Goal: Navigation & Orientation: Find specific page/section

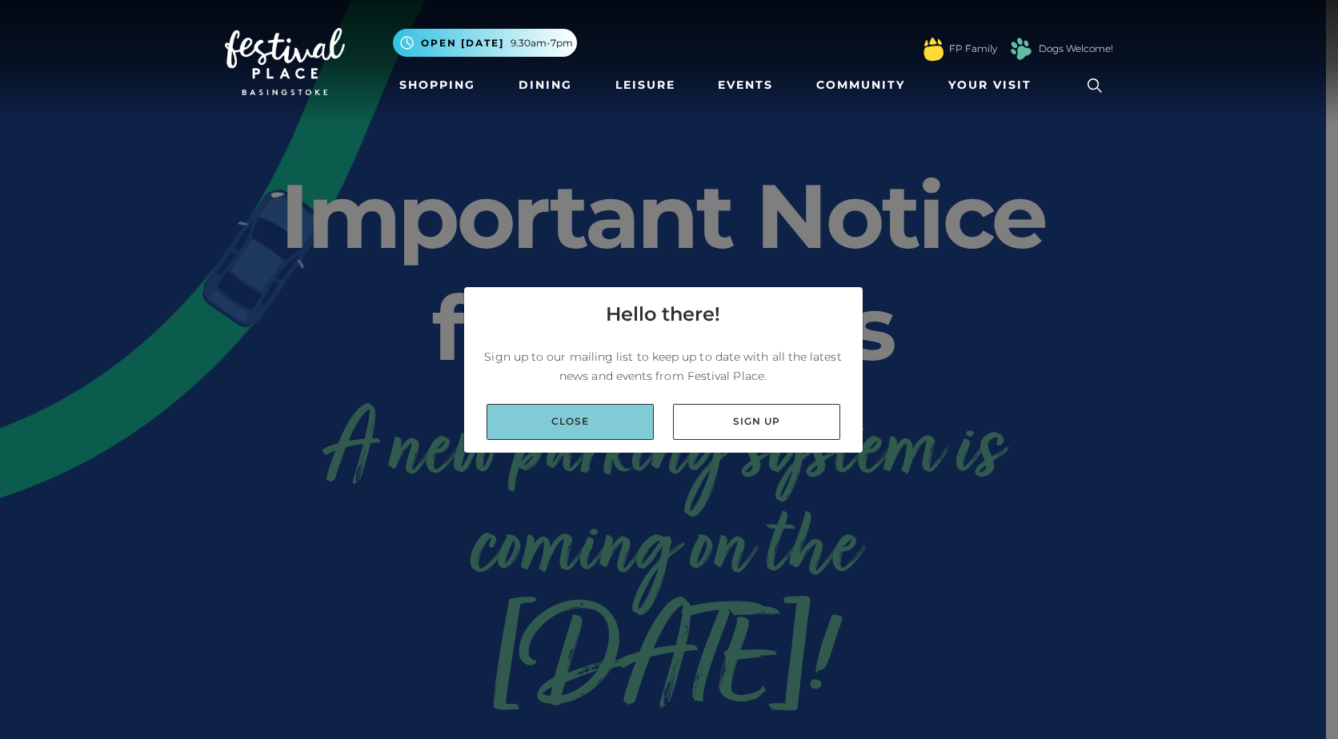
click at [615, 426] on link "Close" at bounding box center [570, 422] width 167 height 36
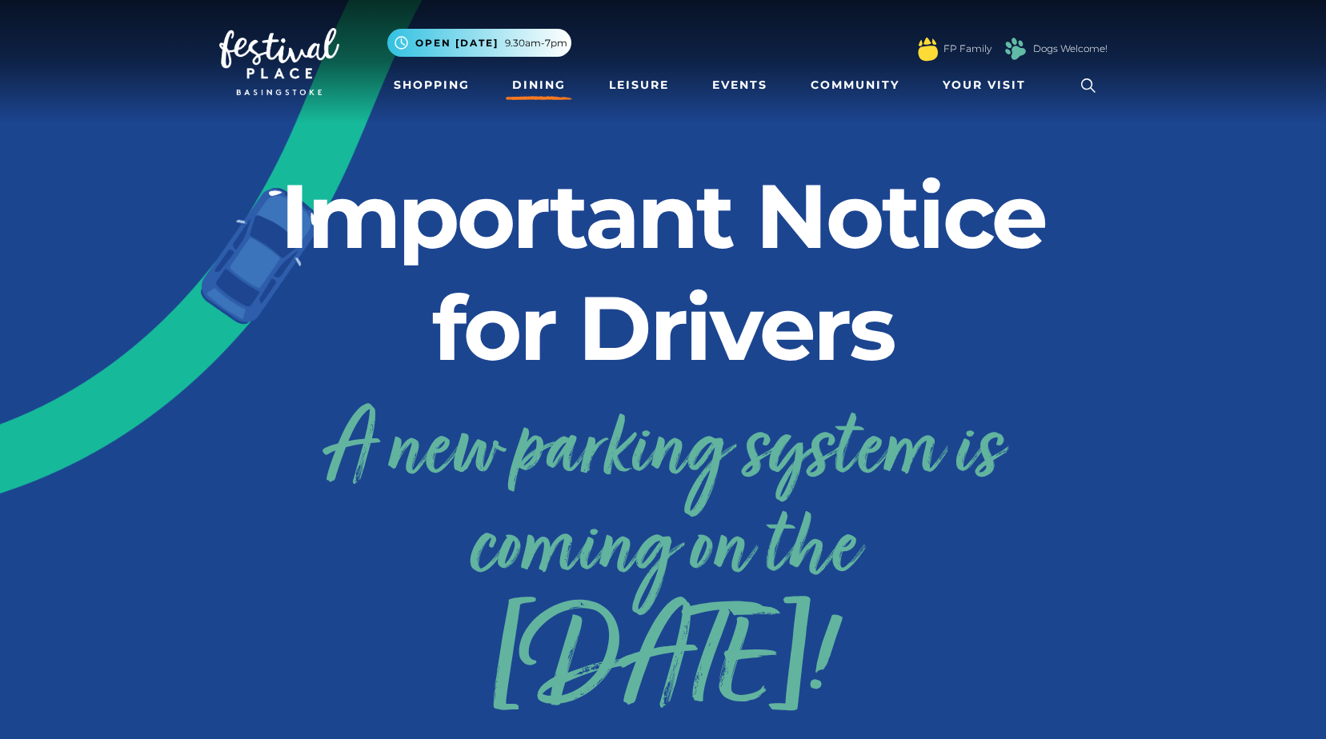
click at [527, 92] on link "Dining" at bounding box center [539, 85] width 66 height 30
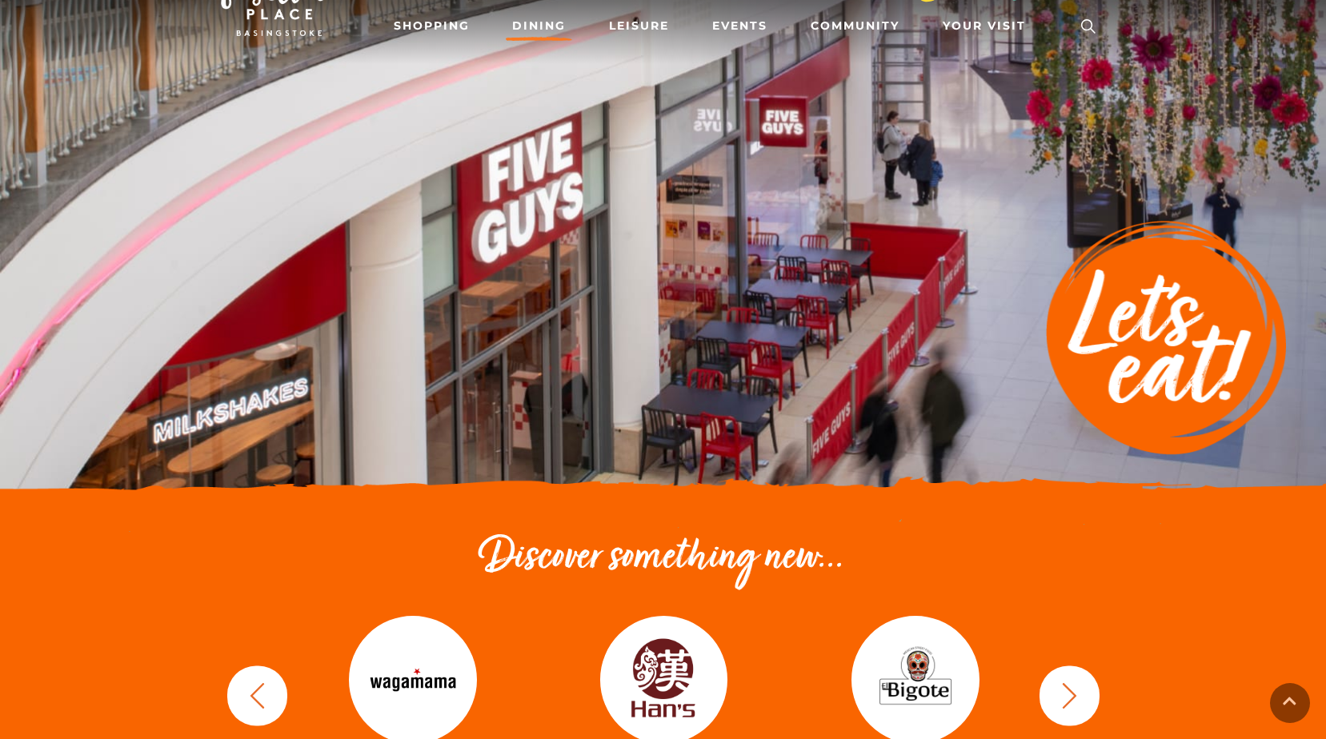
scroll to position [400, 0]
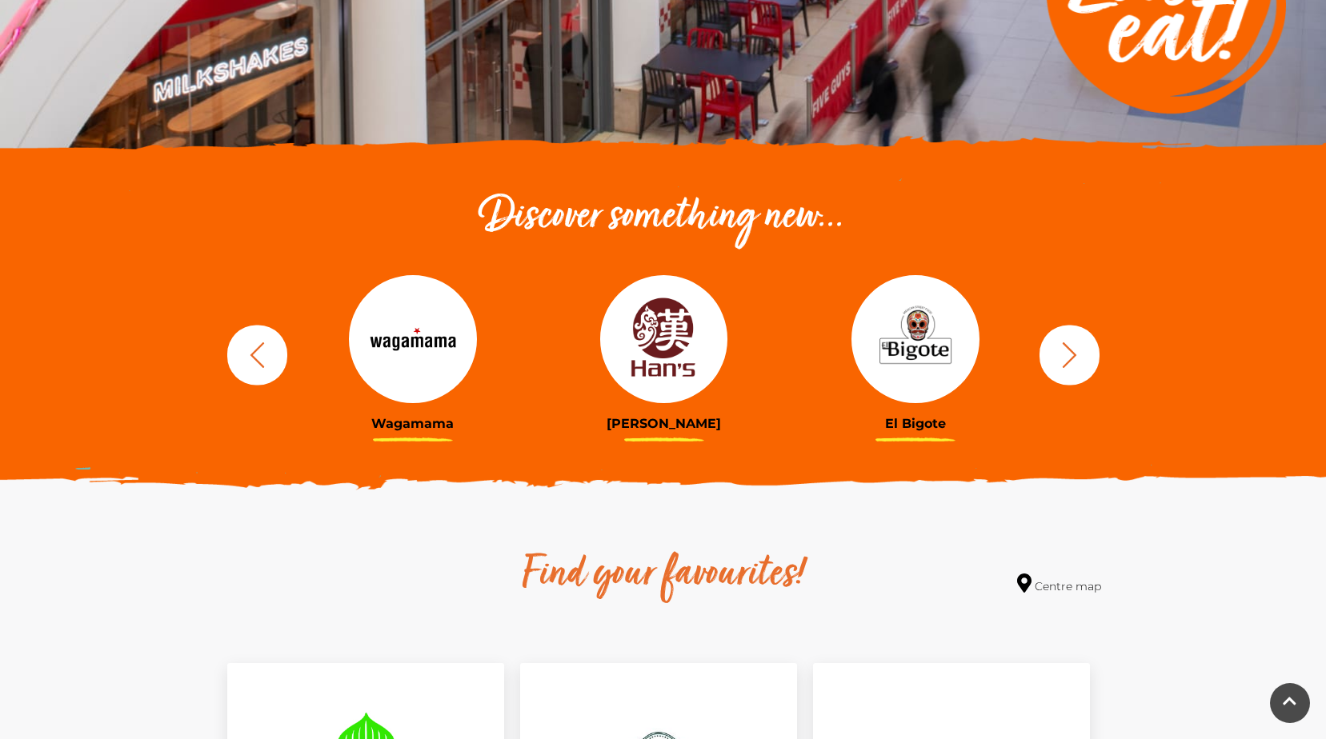
click at [688, 353] on img at bounding box center [664, 339] width 128 height 128
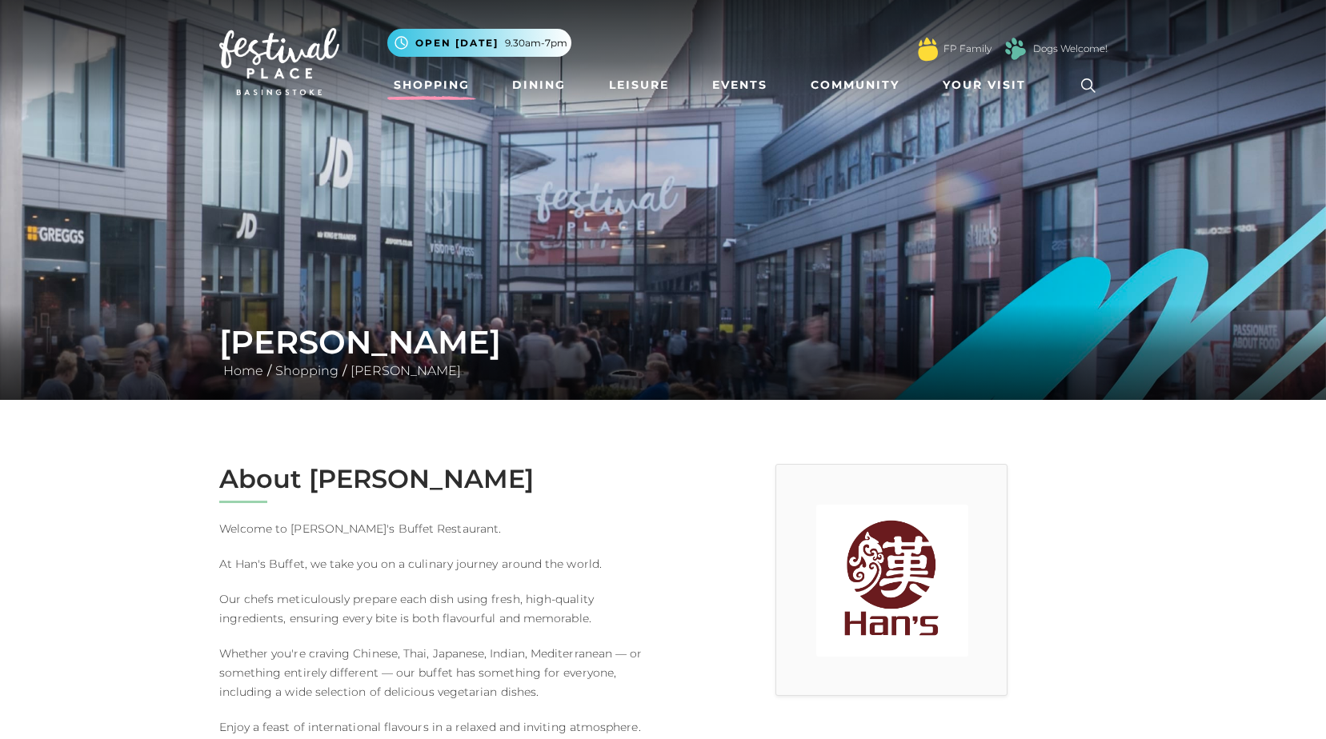
click at [407, 76] on link "Shopping" at bounding box center [431, 85] width 89 height 30
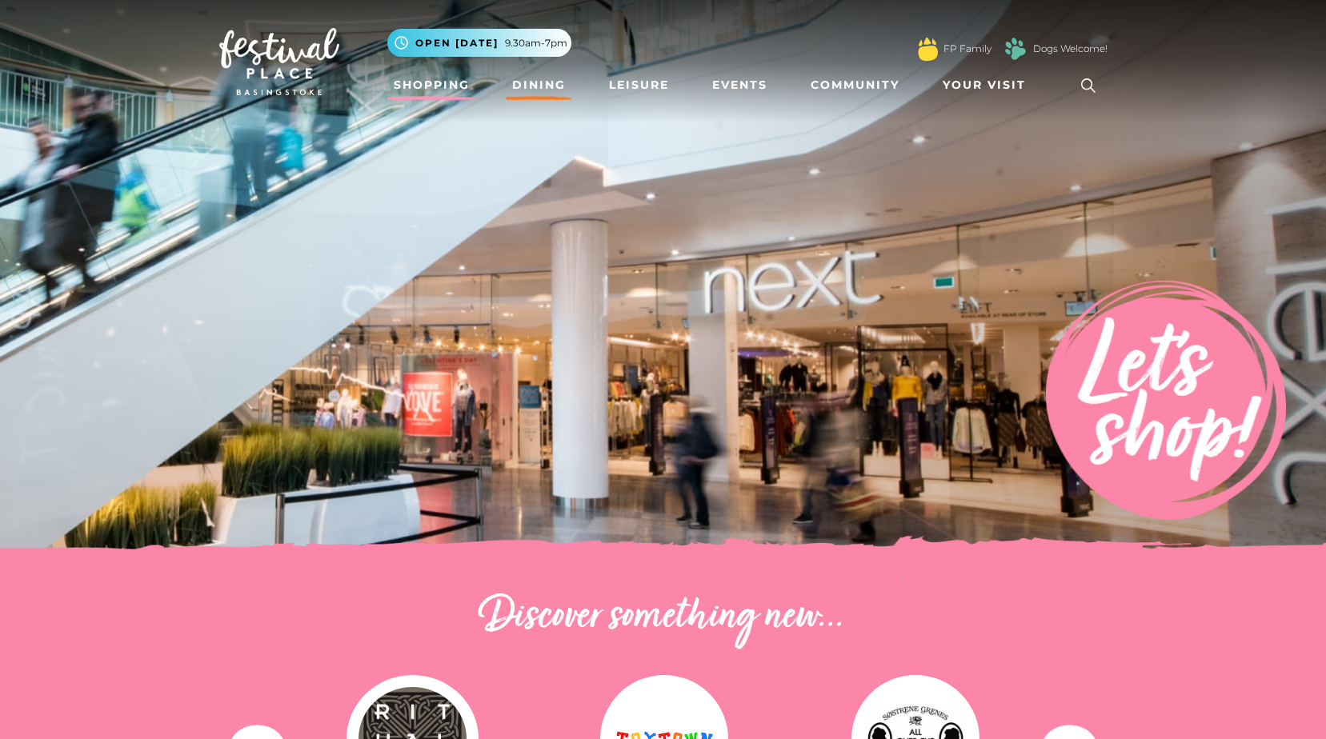
click at [545, 81] on link "Dining" at bounding box center [539, 85] width 66 height 30
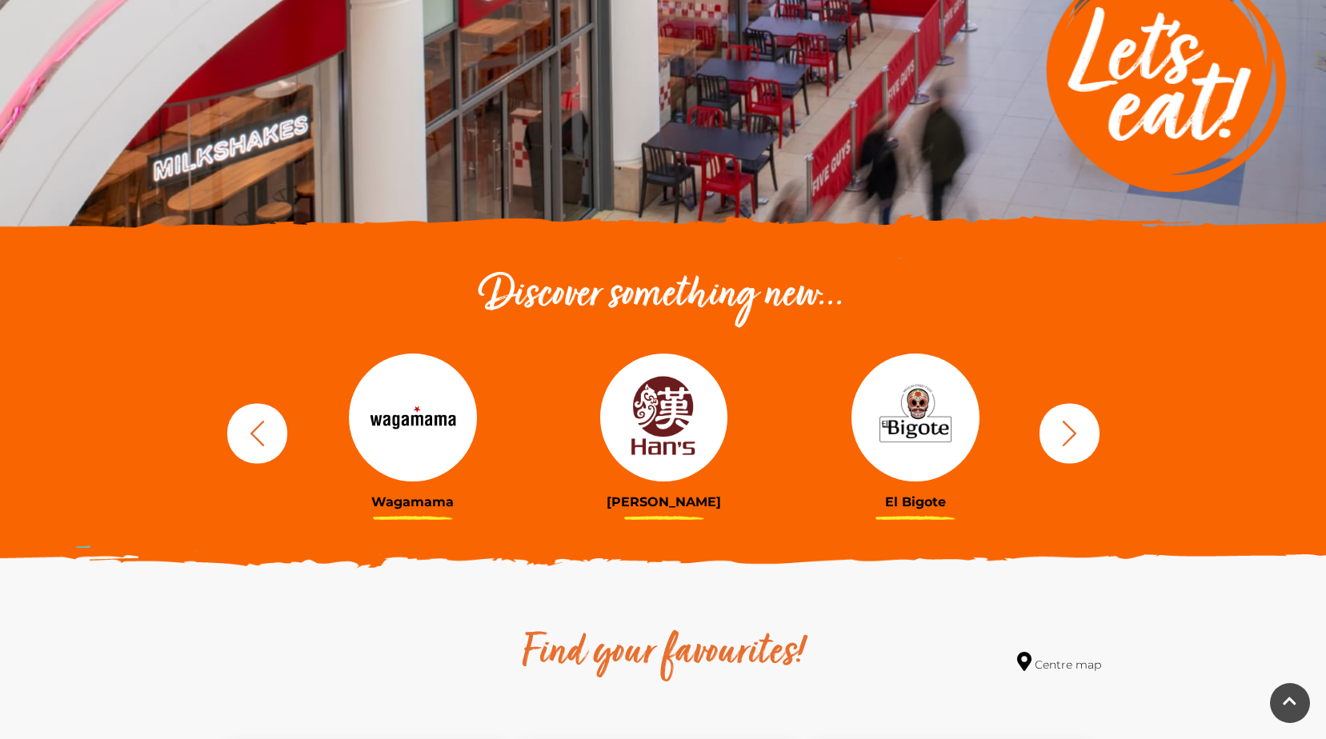
scroll to position [480, 0]
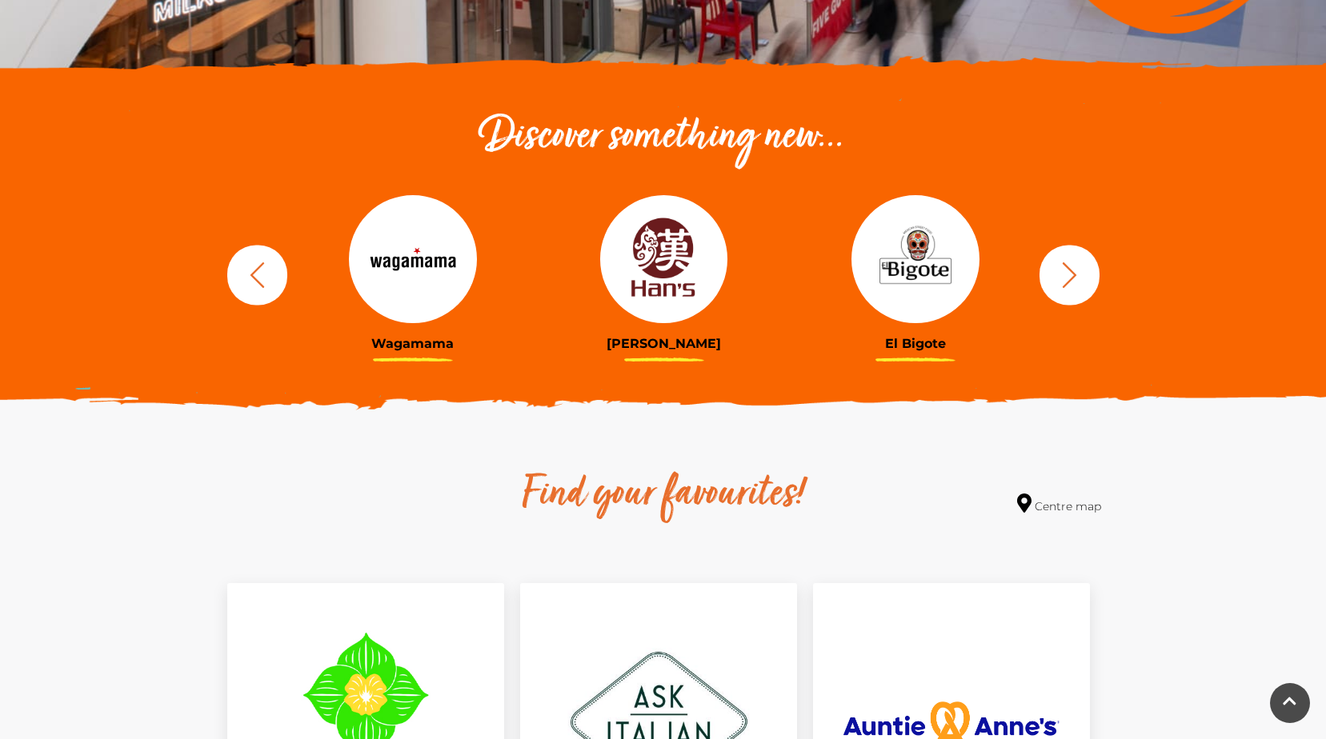
click at [1056, 279] on icon "button" at bounding box center [1070, 275] width 30 height 30
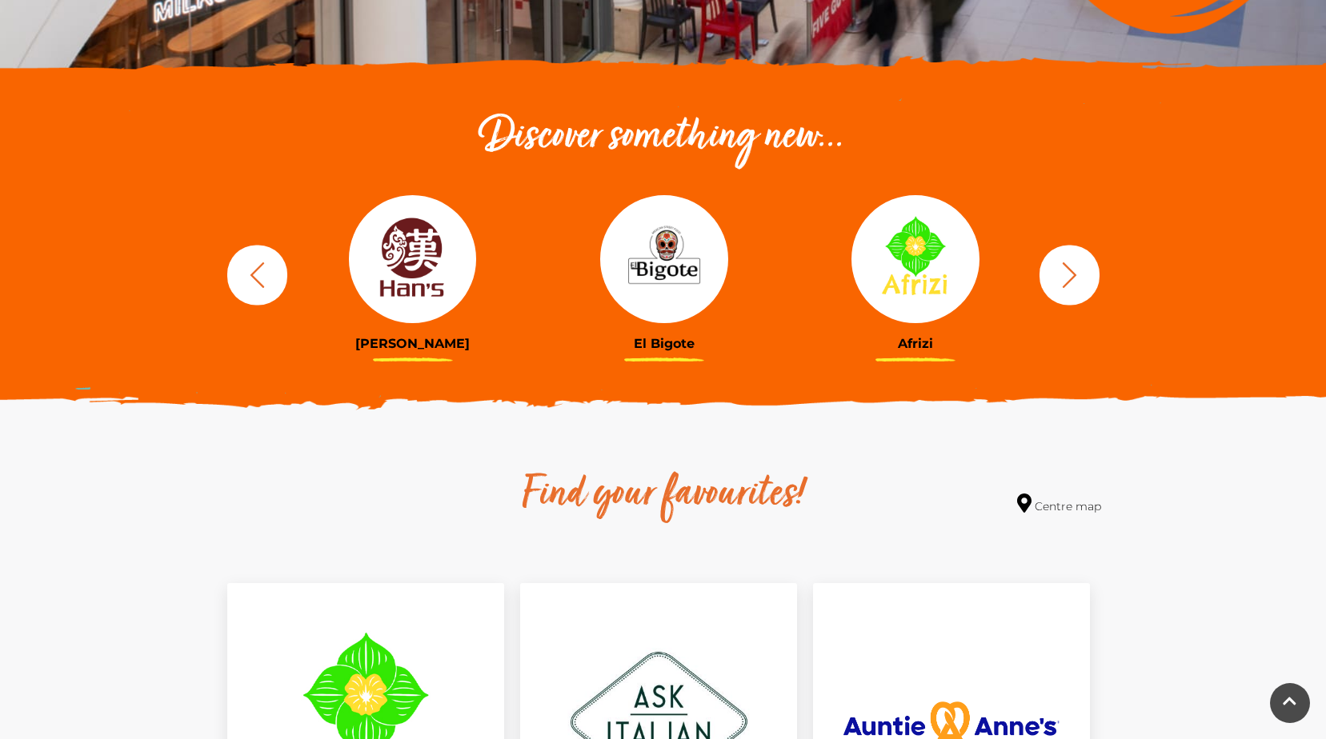
click at [1056, 279] on icon "button" at bounding box center [1070, 275] width 30 height 30
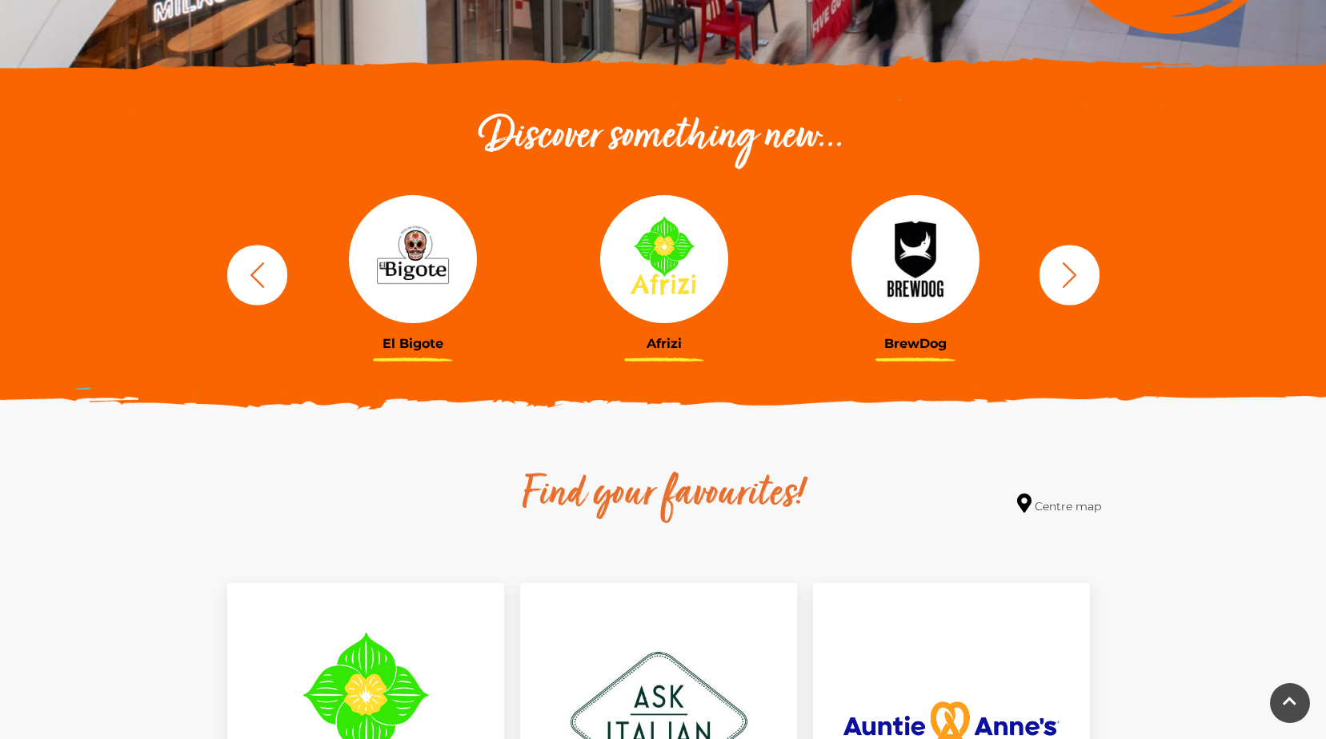
click at [1056, 279] on icon "button" at bounding box center [1070, 275] width 30 height 30
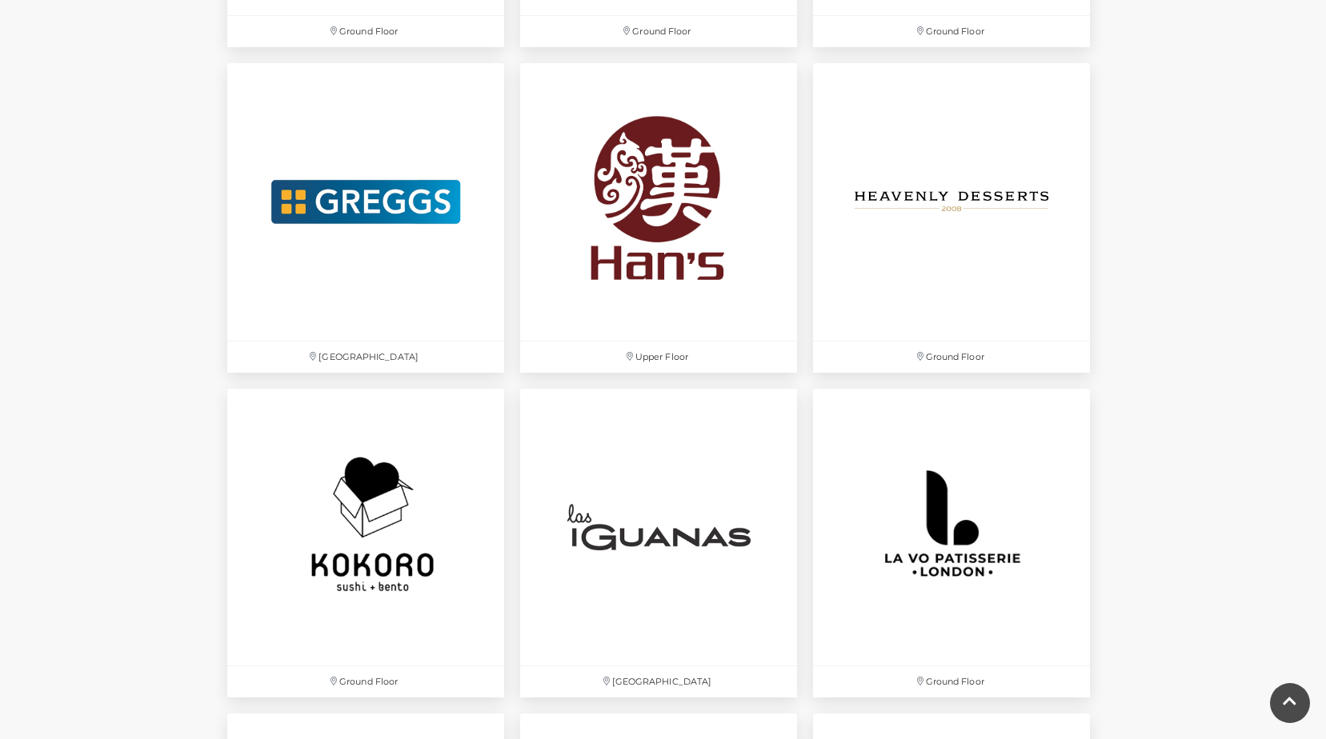
scroll to position [3281, 0]
